Goal: Task Accomplishment & Management: Use online tool/utility

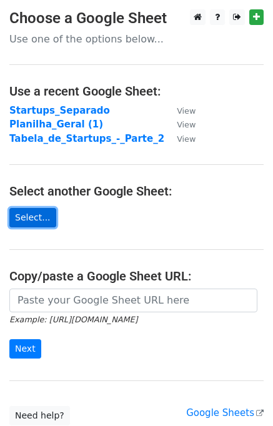
click at [31, 218] on link "Select..." at bounding box center [32, 217] width 47 height 19
click at [43, 215] on link "Select..." at bounding box center [32, 217] width 47 height 19
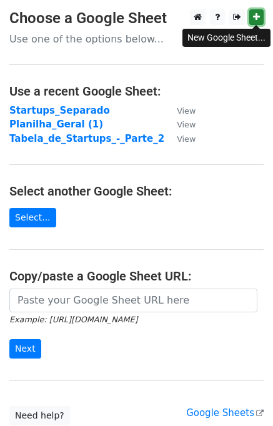
click at [259, 17] on icon at bounding box center [256, 17] width 7 height 9
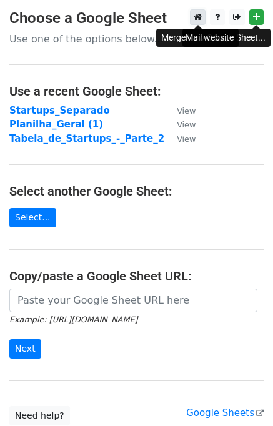
click at [203, 18] on link at bounding box center [198, 17] width 16 height 16
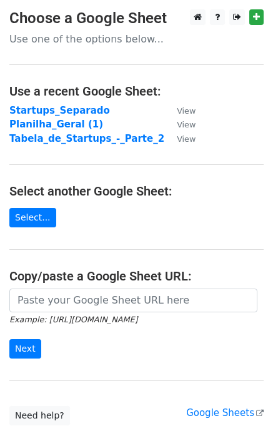
click at [27, 233] on main "Choose a Google Sheet Use one of the options below... Use a recent Google Sheet…" at bounding box center [136, 217] width 273 height 416
click at [30, 224] on link "Select..." at bounding box center [32, 217] width 47 height 19
click at [89, 190] on h4 "Select another Google Sheet:" at bounding box center [136, 191] width 254 height 15
click at [30, 214] on link "Select..." at bounding box center [32, 217] width 47 height 19
click at [39, 216] on link "Select..." at bounding box center [32, 217] width 47 height 19
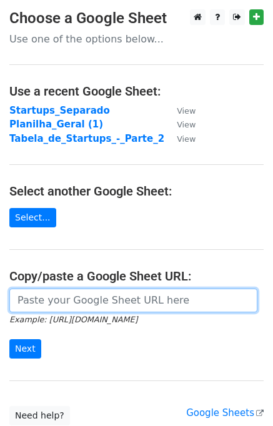
click at [100, 298] on input "url" at bounding box center [133, 301] width 248 height 24
click at [50, 304] on input "url" at bounding box center [133, 301] width 248 height 24
paste input "https://docs.google.com/spreadsheets/d/1mIAom94Pf9_rdUjQiTqFt2vDiFXQfm1B/edit?u…"
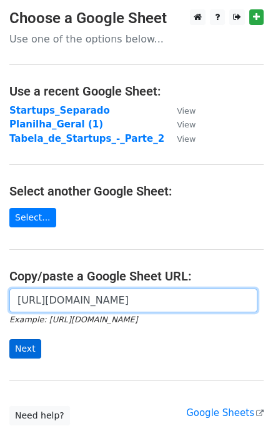
type input "https://docs.google.com/spreadsheets/d/1mIAom94Pf9_rdUjQiTqFt2vDiFXQfm1B/edit?u…"
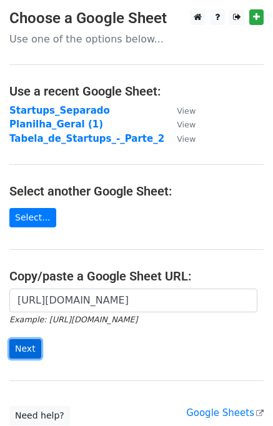
scroll to position [0, 0]
click at [25, 342] on input "Next" at bounding box center [25, 348] width 32 height 19
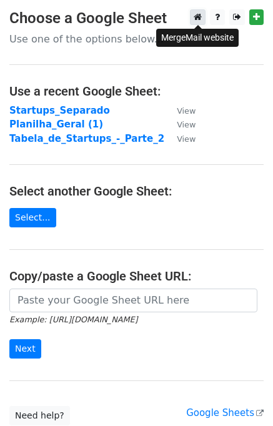
click at [198, 19] on icon at bounding box center [198, 17] width 8 height 9
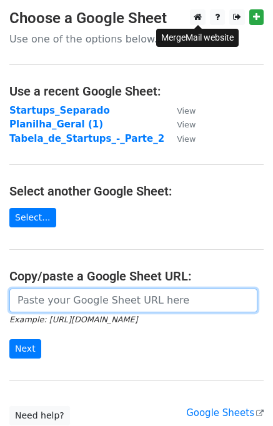
click at [68, 299] on input "url" at bounding box center [133, 301] width 248 height 24
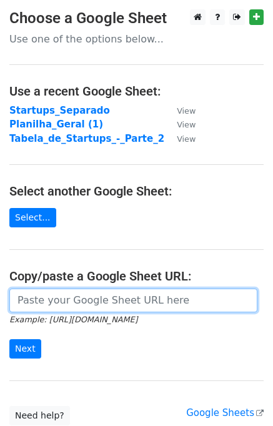
paste input "[URL][DOMAIN_NAME]"
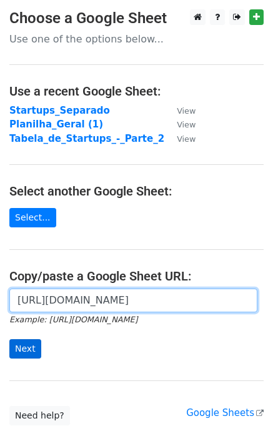
type input "[URL][DOMAIN_NAME]"
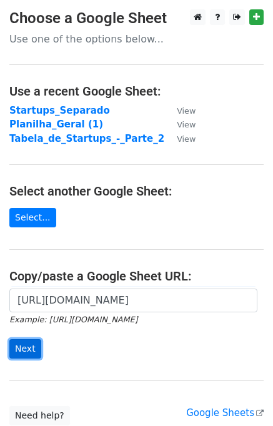
click at [26, 343] on input "Next" at bounding box center [25, 348] width 32 height 19
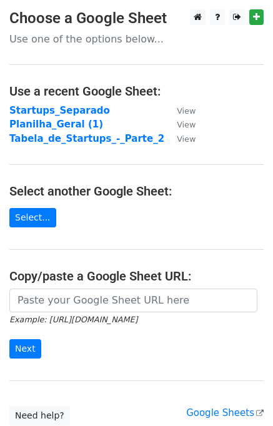
scroll to position [98, 0]
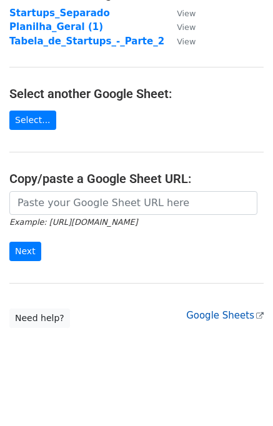
click at [238, 315] on link "Google Sheets" at bounding box center [225, 315] width 78 height 11
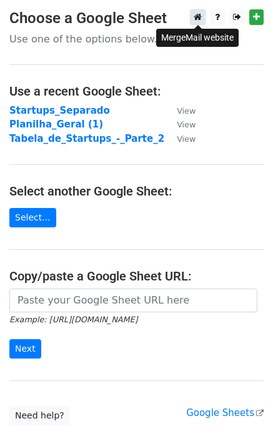
click at [195, 21] on icon at bounding box center [198, 17] width 8 height 9
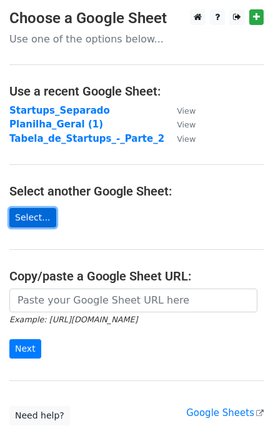
click at [27, 213] on link "Select..." at bounding box center [32, 217] width 47 height 19
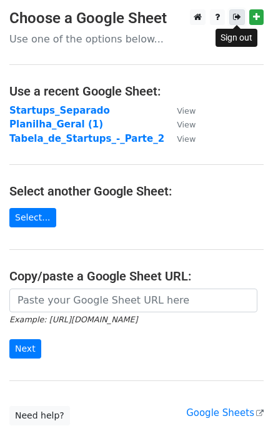
click at [234, 13] on link at bounding box center [237, 17] width 16 height 16
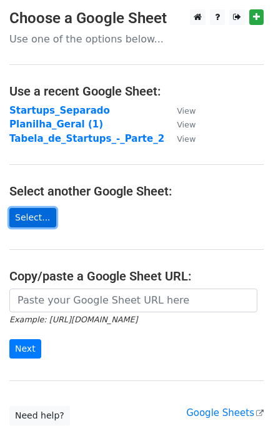
click at [23, 220] on link "Select..." at bounding box center [32, 217] width 47 height 19
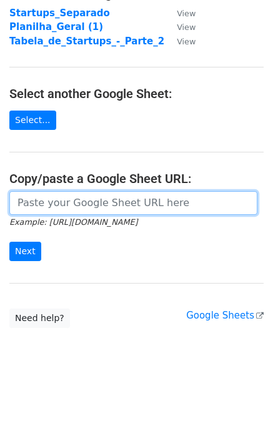
click at [81, 200] on input "url" at bounding box center [133, 203] width 248 height 24
paste input "[URL][DOMAIN_NAME]"
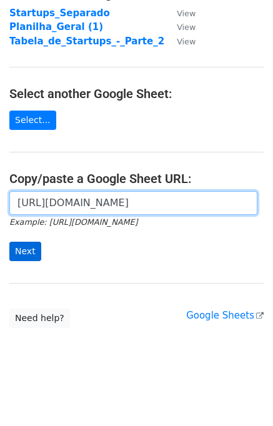
type input "[URL][DOMAIN_NAME]"
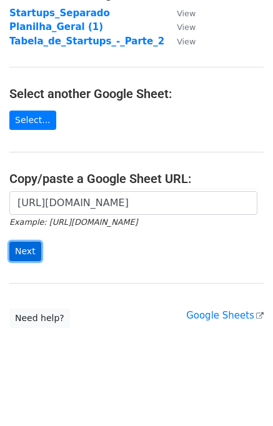
scroll to position [0, 0]
click at [33, 248] on input "Next" at bounding box center [25, 251] width 32 height 19
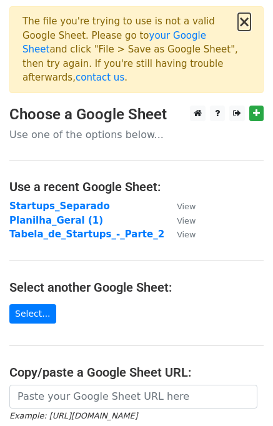
click at [246, 24] on button "×" at bounding box center [244, 21] width 13 height 15
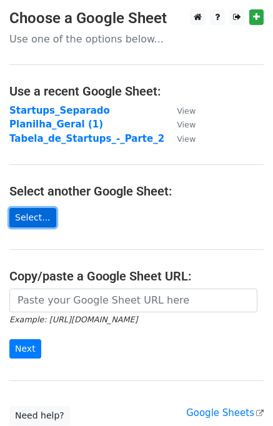
click at [36, 218] on link "Select..." at bounding box center [32, 217] width 47 height 19
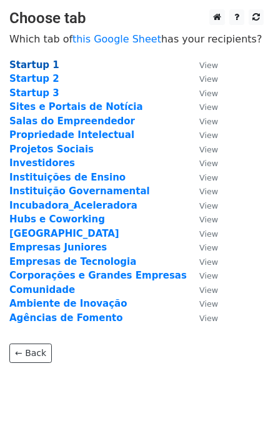
click at [28, 64] on strong "Startup 1" at bounding box center [34, 64] width 50 height 11
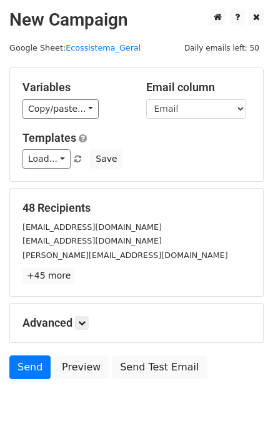
scroll to position [58, 0]
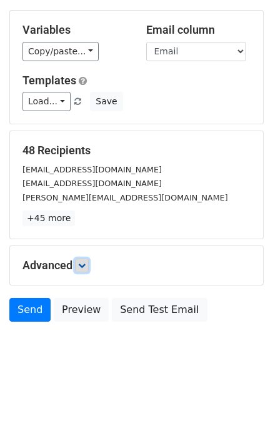
click at [89, 268] on link at bounding box center [82, 266] width 14 height 14
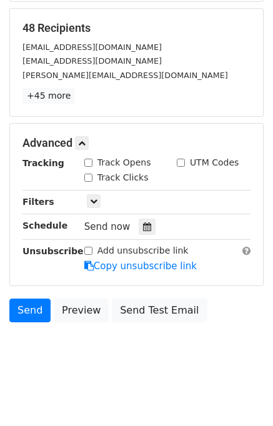
scroll to position [0, 0]
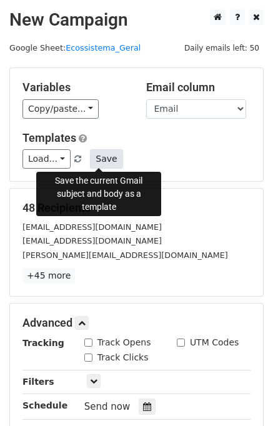
click at [105, 163] on button "Save" at bounding box center [106, 158] width 33 height 19
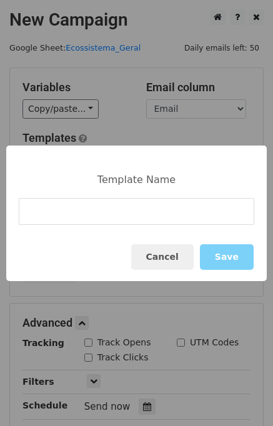
click at [112, 208] on input at bounding box center [137, 211] width 236 height 27
type input "News 2"
click at [231, 266] on button "Save" at bounding box center [227, 257] width 54 height 26
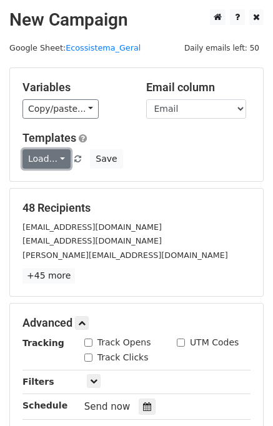
click at [55, 160] on link "Load..." at bounding box center [47, 158] width 48 height 19
drag, startPoint x: 61, startPoint y: 179, endPoint x: 53, endPoint y: 204, distance: 26.3
click at [53, 204] on h5 "48 Recipients" at bounding box center [137, 208] width 228 height 14
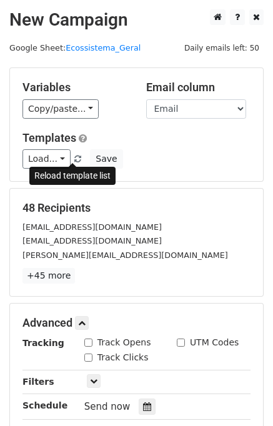
click at [76, 161] on link at bounding box center [78, 158] width 11 height 9
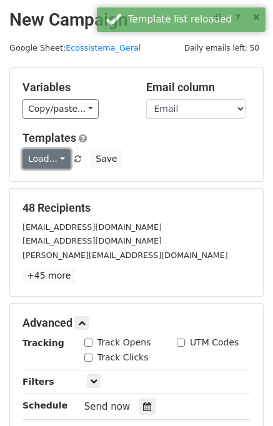
click at [59, 163] on link "Load..." at bounding box center [47, 158] width 48 height 19
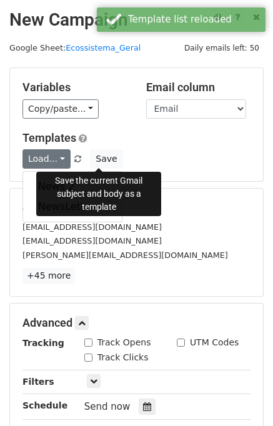
click at [175, 158] on div "Load... News 2 NewsLetter Save" at bounding box center [136, 158] width 247 height 19
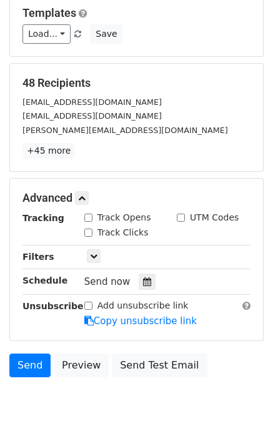
scroll to position [180, 0]
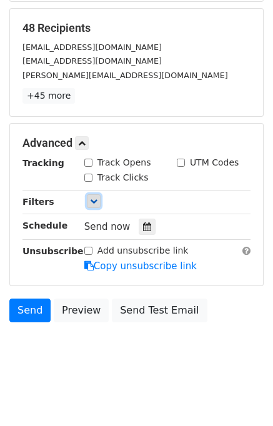
click at [88, 201] on link at bounding box center [94, 201] width 14 height 14
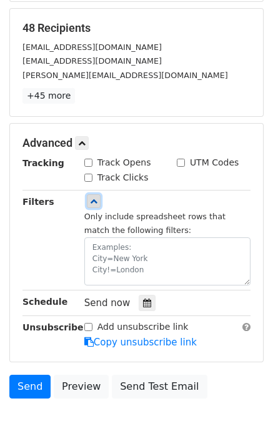
click at [90, 201] on icon at bounding box center [94, 202] width 8 height 8
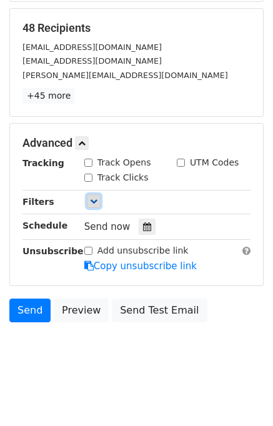
scroll to position [0, 0]
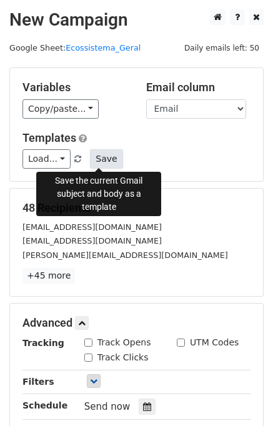
click at [101, 159] on button "Save" at bounding box center [106, 158] width 33 height 19
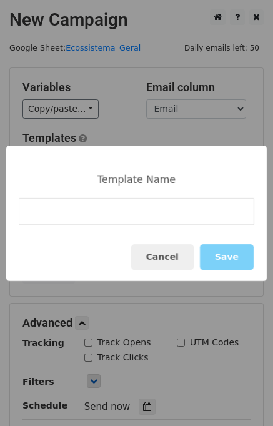
click at [98, 219] on input at bounding box center [137, 211] width 236 height 27
type input "NewsLetter 2"
click at [226, 251] on button "Save" at bounding box center [227, 257] width 54 height 26
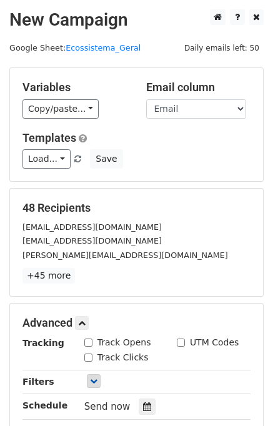
click at [73, 165] on div "Load... NewsLetter 2 News 2 NewsLetter Save" at bounding box center [136, 158] width 247 height 19
click at [74, 161] on span at bounding box center [77, 160] width 7 height 8
click at [46, 158] on link "Load..." at bounding box center [47, 158] width 48 height 19
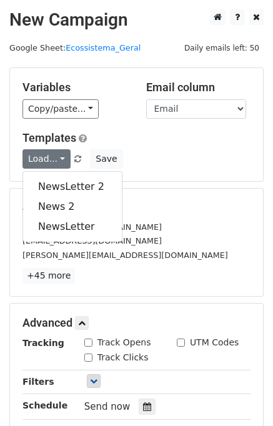
drag, startPoint x: 123, startPoint y: 232, endPoint x: 148, endPoint y: 238, distance: 26.2
click at [124, 233] on div "magdasilvarocha7@gmail.com" at bounding box center [136, 227] width 247 height 14
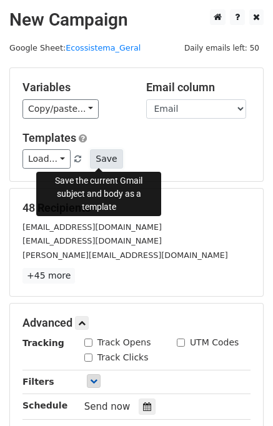
click at [93, 160] on button "Save" at bounding box center [106, 158] width 33 height 19
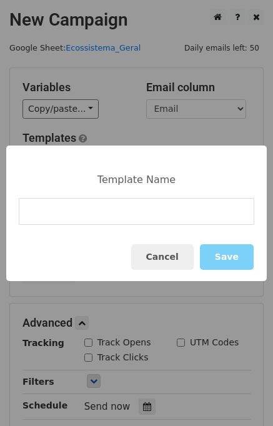
click at [115, 219] on input at bounding box center [137, 211] width 236 height 27
type input "NewsLetter 2 Ofc"
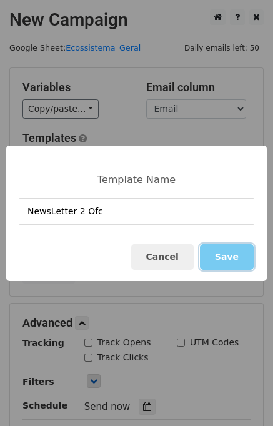
click at [230, 261] on button "Save" at bounding box center [227, 257] width 54 height 26
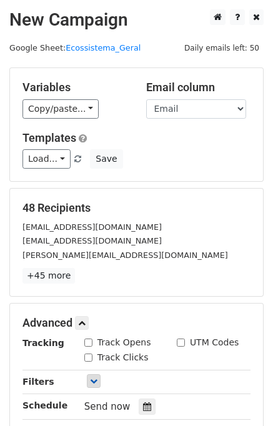
click at [73, 163] on link at bounding box center [78, 158] width 11 height 9
click at [74, 158] on span at bounding box center [77, 160] width 7 height 8
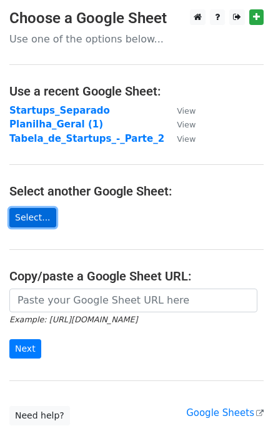
click at [28, 218] on link "Select..." at bounding box center [32, 217] width 47 height 19
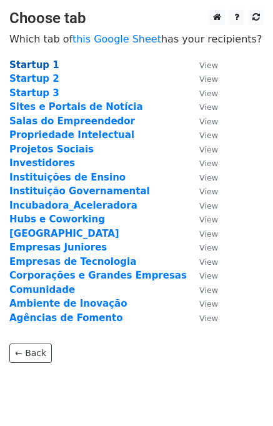
click at [35, 64] on strong "Startup 1" at bounding box center [34, 64] width 50 height 11
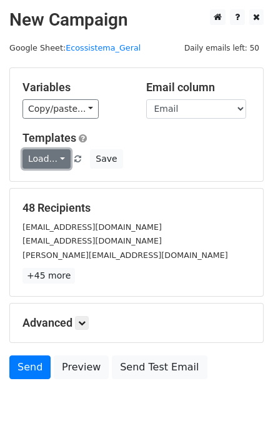
click at [55, 153] on link "Load..." at bounding box center [47, 158] width 48 height 19
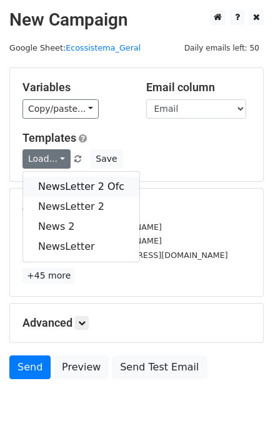
click at [61, 183] on link "NewsLetter 2 Ofc" at bounding box center [81, 187] width 116 height 20
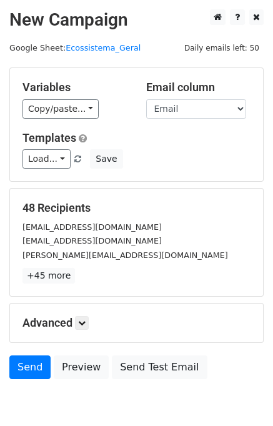
scroll to position [58, 0]
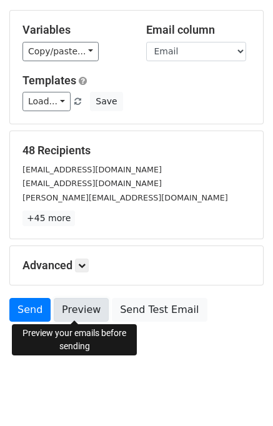
click at [69, 314] on link "Preview" at bounding box center [81, 310] width 55 height 24
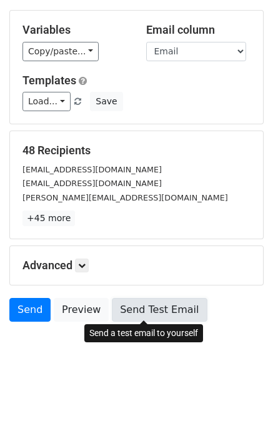
click at [135, 310] on link "Send Test Email" at bounding box center [159, 310] width 95 height 24
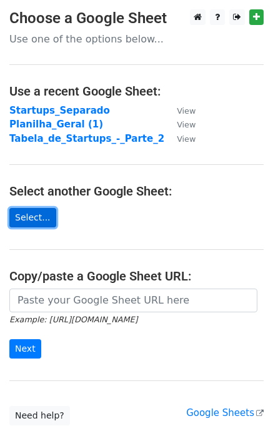
click at [34, 219] on link "Select..." at bounding box center [32, 217] width 47 height 19
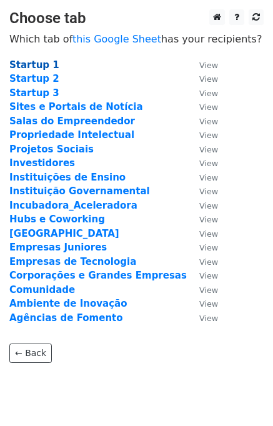
click at [43, 67] on strong "Startup 1" at bounding box center [34, 64] width 50 height 11
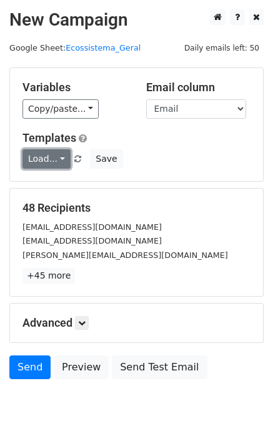
click at [53, 151] on link "Load..." at bounding box center [47, 158] width 48 height 19
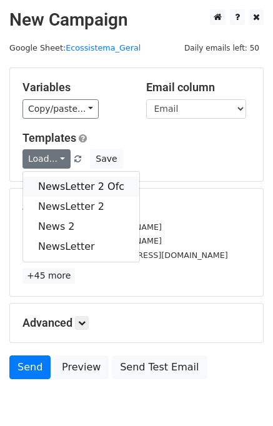
click at [59, 189] on link "NewsLetter 2 Ofc" at bounding box center [81, 187] width 116 height 20
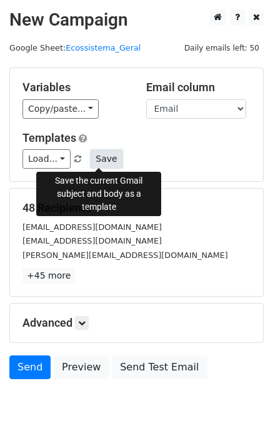
click at [104, 158] on button "Save" at bounding box center [106, 158] width 33 height 19
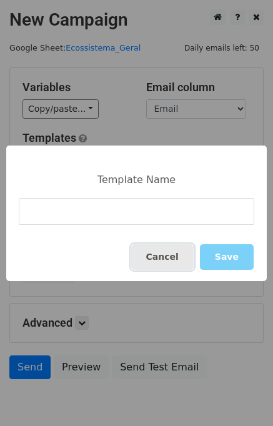
click at [172, 264] on button "Cancel" at bounding box center [162, 257] width 63 height 26
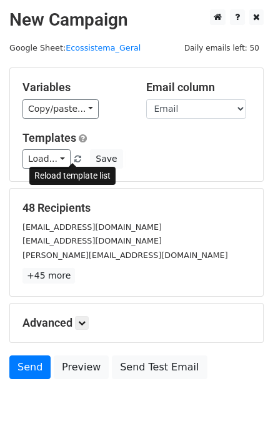
click at [74, 163] on span at bounding box center [77, 160] width 7 height 8
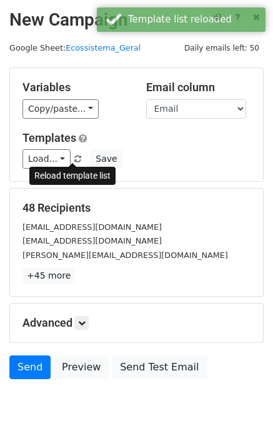
click at [74, 163] on span at bounding box center [77, 160] width 7 height 8
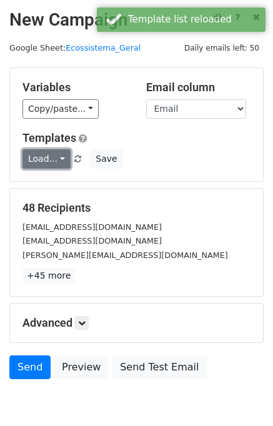
click at [53, 162] on link "Load..." at bounding box center [47, 158] width 48 height 19
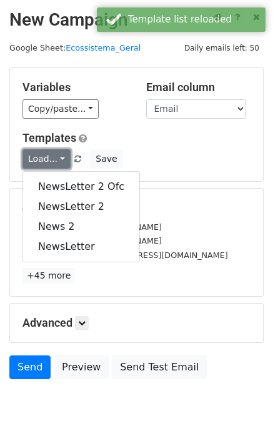
drag, startPoint x: 59, startPoint y: 181, endPoint x: 55, endPoint y: 152, distance: 29.7
click at [55, 152] on link "Load..." at bounding box center [47, 158] width 48 height 19
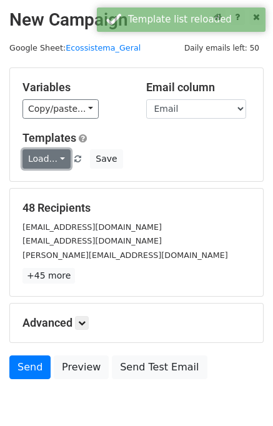
click at [57, 157] on link "Load..." at bounding box center [47, 158] width 48 height 19
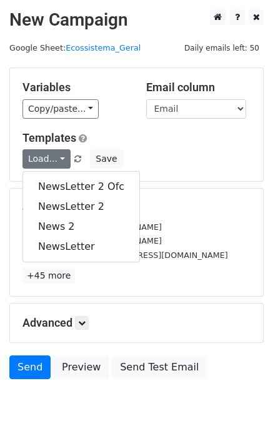
click at [200, 226] on div "magdasilvarocha7@gmail.com" at bounding box center [136, 227] width 247 height 14
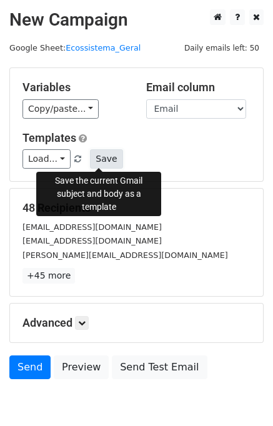
click at [98, 163] on button "Save" at bounding box center [106, 158] width 33 height 19
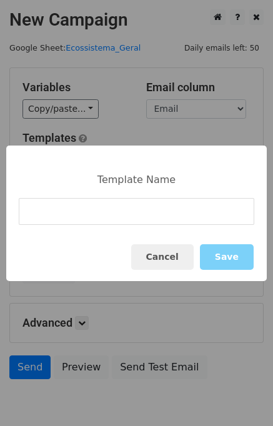
click at [108, 216] on input at bounding box center [137, 211] width 236 height 27
type input "NewsLetter 12/09"
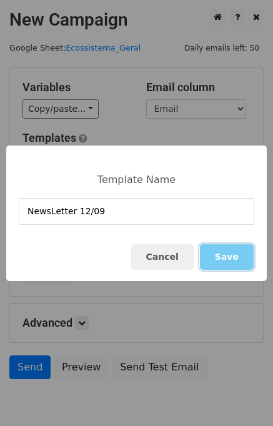
click at [249, 256] on button "Save" at bounding box center [227, 257] width 54 height 26
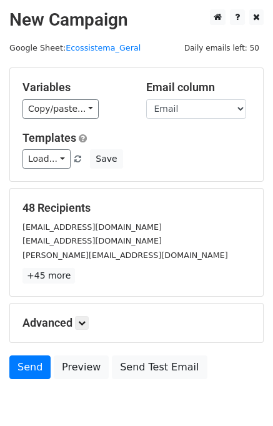
click at [74, 164] on div "Load... NewsLetter 12/09 NewsLetter 2 Ofc NewsLetter 2 News 2 NewsLetter Save" at bounding box center [136, 158] width 247 height 19
click at [75, 158] on span at bounding box center [77, 160] width 7 height 8
click at [54, 162] on link "Load..." at bounding box center [47, 158] width 48 height 19
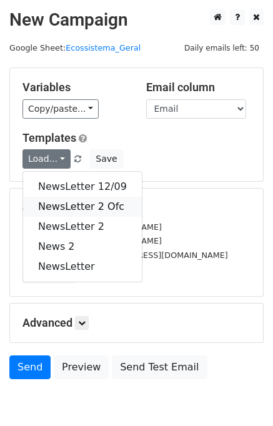
click at [79, 203] on link "NewsLetter 2 Ofc" at bounding box center [82, 207] width 119 height 20
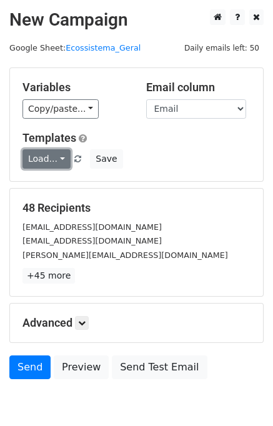
click at [56, 159] on link "Load..." at bounding box center [47, 158] width 48 height 19
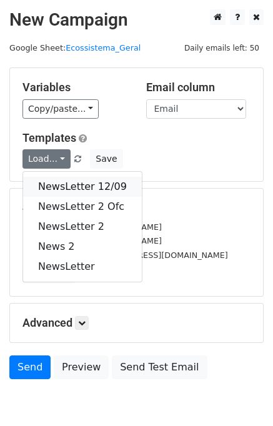
click at [57, 182] on link "NewsLetter 12/09" at bounding box center [82, 187] width 119 height 20
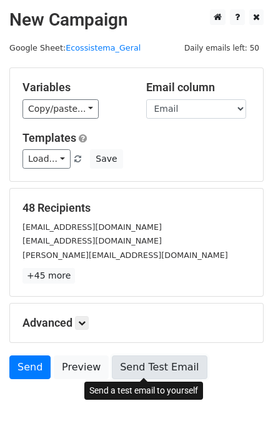
click at [148, 359] on link "Send Test Email" at bounding box center [159, 368] width 95 height 24
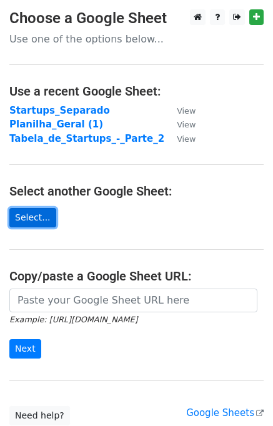
click at [30, 218] on link "Select..." at bounding box center [32, 217] width 47 height 19
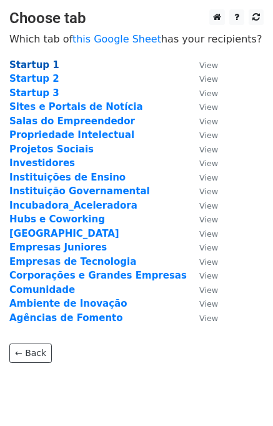
click at [34, 63] on strong "Startup 1" at bounding box center [34, 64] width 50 height 11
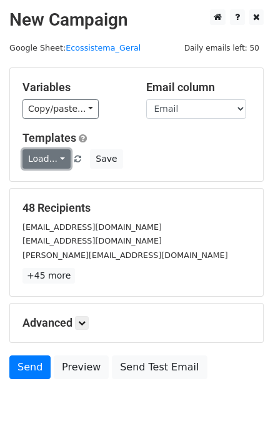
click at [45, 158] on link "Load..." at bounding box center [47, 158] width 48 height 19
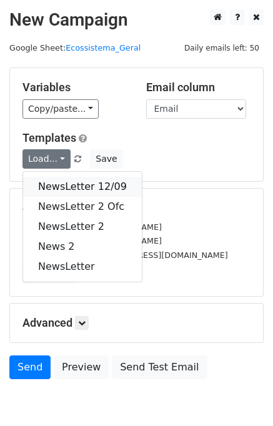
click at [76, 190] on link "NewsLetter 12/09" at bounding box center [82, 187] width 119 height 20
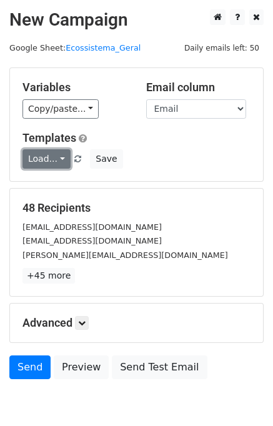
click at [56, 156] on link "Load..." at bounding box center [47, 158] width 48 height 19
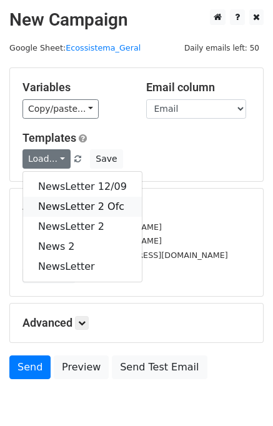
click at [68, 211] on link "NewsLetter 2 Ofc" at bounding box center [82, 207] width 119 height 20
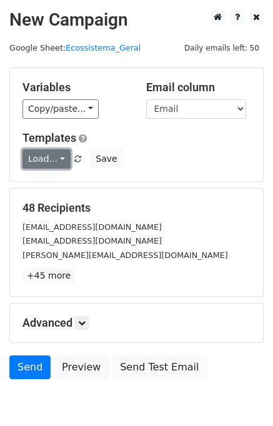
click at [30, 160] on link "Load..." at bounding box center [47, 158] width 48 height 19
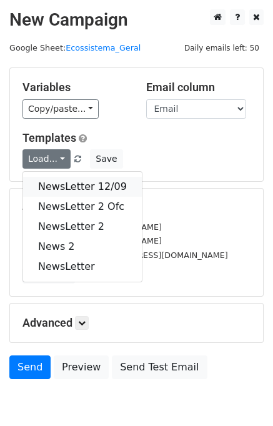
click at [58, 186] on link "NewsLetter 12/09" at bounding box center [82, 187] width 119 height 20
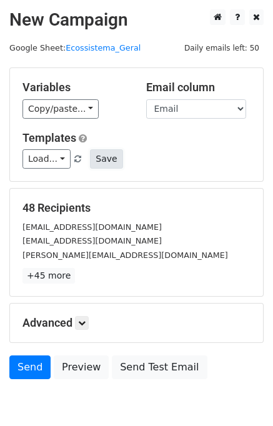
click at [110, 162] on button "Save" at bounding box center [106, 158] width 33 height 19
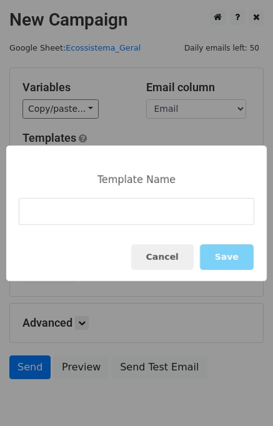
click at [143, 218] on input at bounding box center [137, 211] width 236 height 27
type input "NewsLetter 12/09 Ofc"
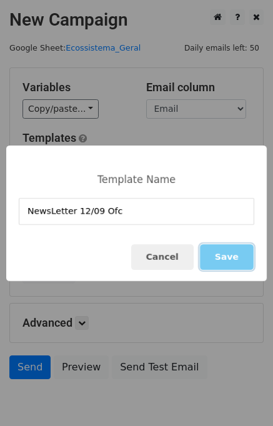
click at [221, 263] on button "Save" at bounding box center [227, 257] width 54 height 26
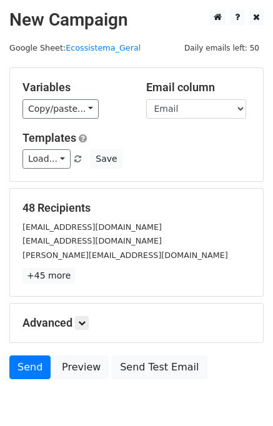
click at [72, 163] on span "Load... NewsLetter 12/09 Ofc NewsLetter 12/09 NewsLetter 2 Ofc NewsLetter 2 New…" at bounding box center [53, 158] width 61 height 11
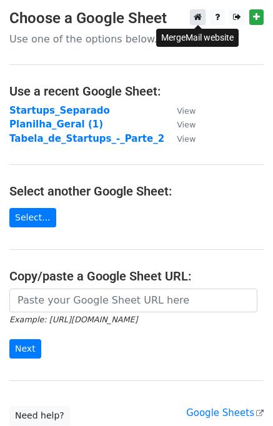
click at [199, 21] on icon at bounding box center [198, 17] width 8 height 9
